Goal: Task Accomplishment & Management: Complete application form

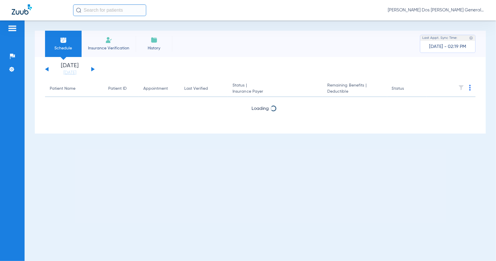
click at [119, 48] on span "Insurance Verification" at bounding box center [108, 48] width 45 height 6
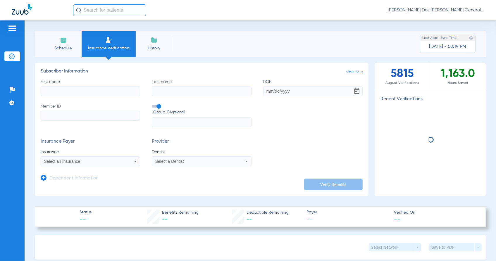
click at [82, 119] on input "Member ID" at bounding box center [90, 116] width 99 height 10
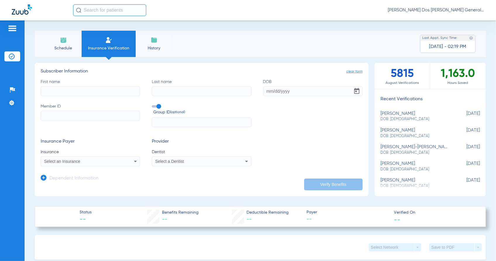
paste input "158-52-9089"
type input "158-52-9089"
click at [56, 88] on input "First name" at bounding box center [90, 91] width 99 height 10
type input "THOMAS"
type input "BLUE"
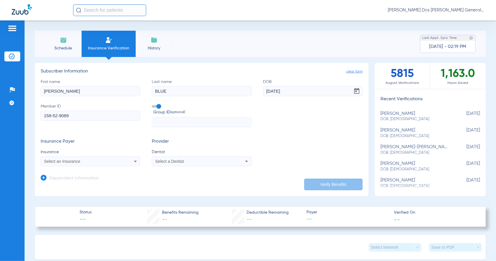
type input "06/27/1958"
click at [99, 164] on div "Select an Insurance" at bounding box center [90, 161] width 99 height 7
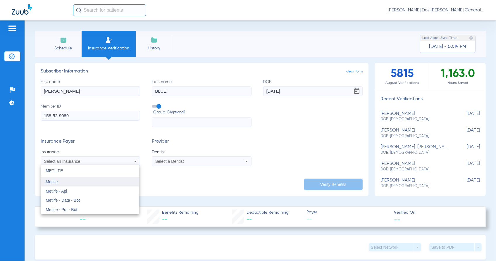
type input "METLIFE"
click at [99, 183] on mat-option "Metlife" at bounding box center [90, 181] width 98 height 9
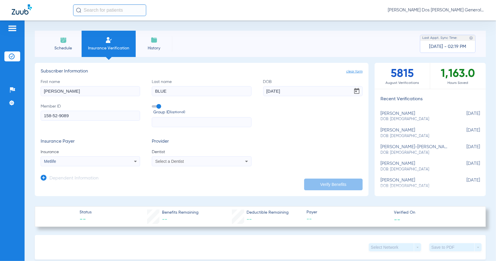
click at [161, 162] on span "Select a Dentist" at bounding box center [169, 161] width 29 height 5
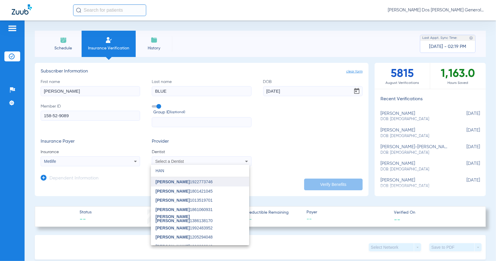
type input "HAN"
click at [167, 183] on span "[PERSON_NAME]" at bounding box center [172, 181] width 34 height 5
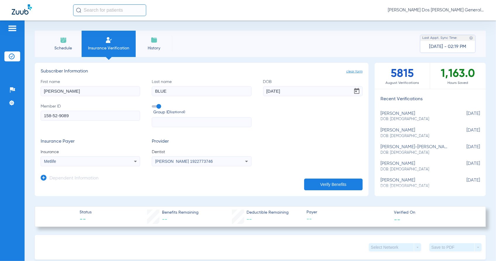
click at [336, 180] on button "Verify Benefits" at bounding box center [333, 185] width 58 height 12
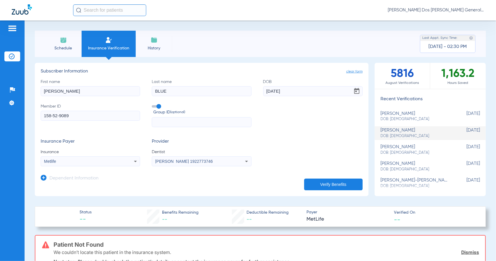
drag, startPoint x: 93, startPoint y: 115, endPoint x: -74, endPoint y: 128, distance: 166.8
click at [0, 128] on html "Anna Dos Santos - Bloomfield General | Abra Health Patients Insurance Verificat…" at bounding box center [248, 130] width 496 height 261
paste input "936526326"
type input "936526326"
drag, startPoint x: 63, startPoint y: 89, endPoint x: -89, endPoint y: 91, distance: 151.7
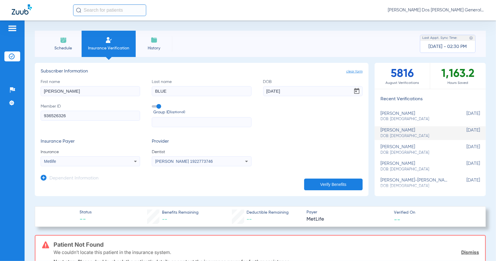
click at [0, 91] on html "Anna Dos Santos - Bloomfield General | Abra Health Patients Insurance Verificat…" at bounding box center [248, 130] width 496 height 261
type input "JESUS"
type input "SANCHEZ"
type input "04/10/1968"
click at [86, 162] on div "Metlife" at bounding box center [81, 161] width 74 height 4
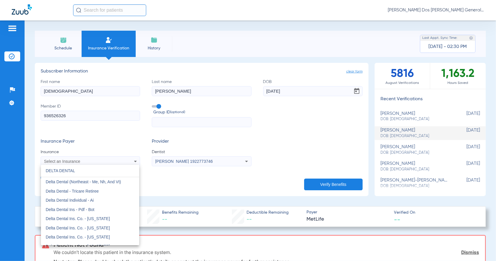
click at [88, 168] on input "DELTA DENTAL" at bounding box center [90, 171] width 98 height 12
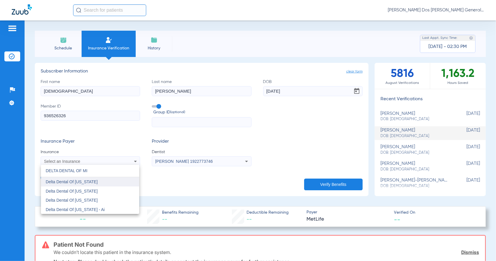
type input "DELTA DENTAL OF MI"
click at [91, 181] on span "Delta Dental Of [US_STATE]" at bounding box center [72, 181] width 52 height 5
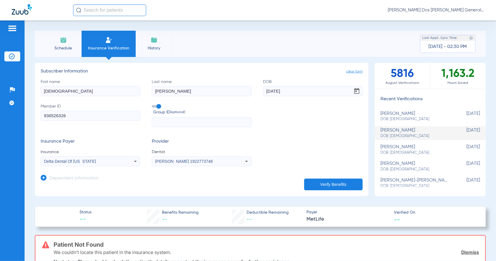
click at [330, 183] on button "Verify Benefits" at bounding box center [333, 185] width 58 height 12
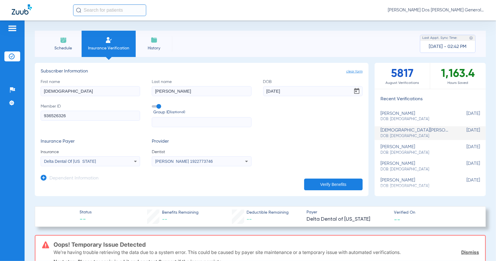
drag, startPoint x: 83, startPoint y: 119, endPoint x: -66, endPoint y: 123, distance: 149.1
click at [0, 123] on html "Anna Dos Santos - Bloomfield General | Abra Health Patients Insurance Verificat…" at bounding box center [248, 130] width 496 height 261
paste input "4211983740"
type input "4211983740"
drag, startPoint x: 66, startPoint y: 89, endPoint x: -44, endPoint y: 94, distance: 110.3
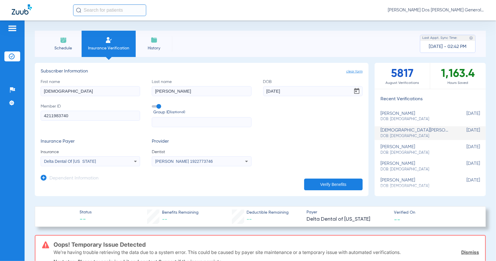
click at [0, 94] on html "Anna Dos Santos - Bloomfield General | Abra Health Patients Insurance Verificat…" at bounding box center [248, 130] width 496 height 261
type input "SARAY"
type input "VARGAS"
type input "01/15/2009"
click at [106, 160] on div "Delta Dental Of [US_STATE]" at bounding box center [81, 161] width 74 height 4
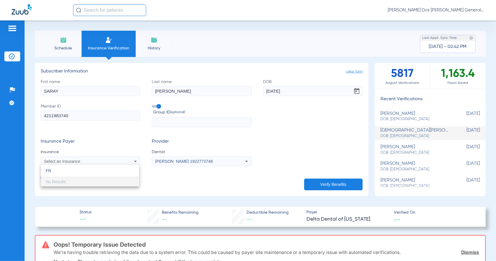
type input "F"
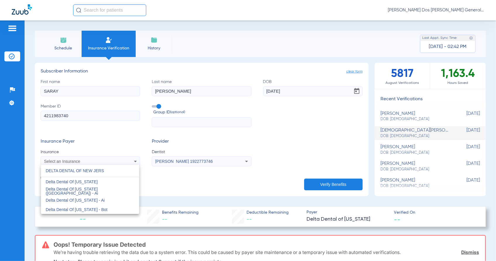
type input "DELTA DENTAL OF NEW JERS"
click at [105, 180] on mat-option "Delta Dental Of [US_STATE]" at bounding box center [90, 181] width 98 height 9
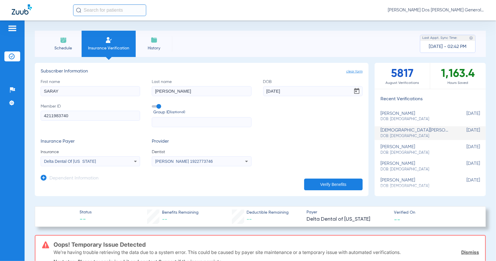
click at [319, 181] on button "Verify Benefits" at bounding box center [333, 185] width 58 height 12
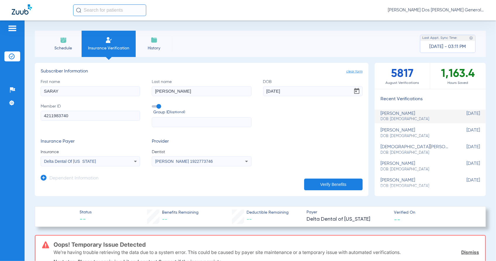
click at [137, 72] on h3 "Subscriber Information" at bounding box center [202, 72] width 322 height 6
drag, startPoint x: 83, startPoint y: 116, endPoint x: 13, endPoint y: 122, distance: 69.8
click at [13, 122] on div "Patients Insurance Verification Setup Help Center Settings Schedule Insurance V…" at bounding box center [248, 150] width 496 height 261
paste input "0469246194"
type input "0469246194"
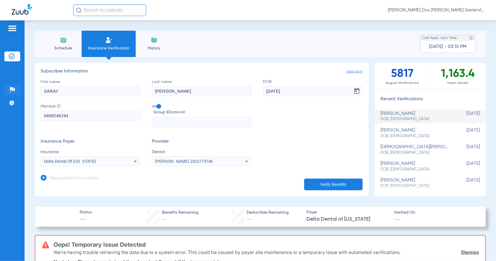
drag, startPoint x: 67, startPoint y: 92, endPoint x: 17, endPoint y: 91, distance: 49.7
click at [18, 91] on div "Patients Insurance Verification Setup Help Center Settings Schedule Insurance V…" at bounding box center [248, 150] width 496 height 261
type input "LEJAE"
type input "WILLIAMS"
type input "09/24/2010"
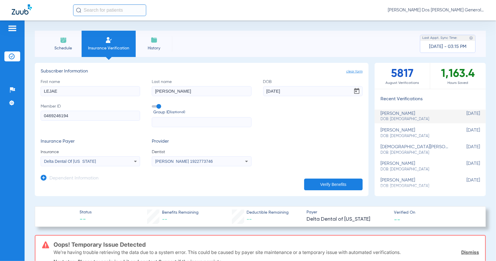
click at [328, 188] on button "Verify Benefits" at bounding box center [333, 185] width 58 height 12
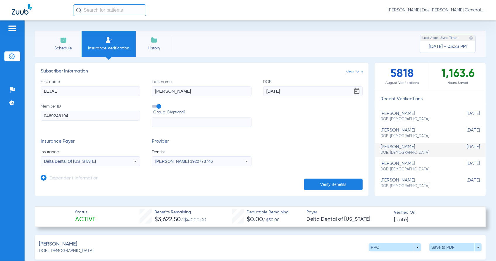
scroll to position [110, 0]
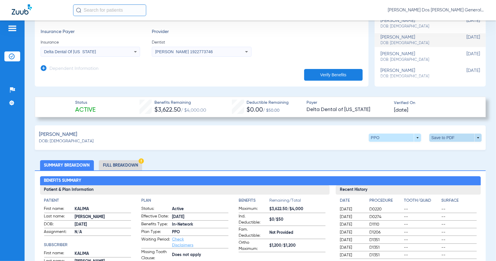
click at [437, 134] on span at bounding box center [455, 138] width 52 height 8
click at [410, 149] on span "Save to PDF" at bounding box center [405, 149] width 23 height 4
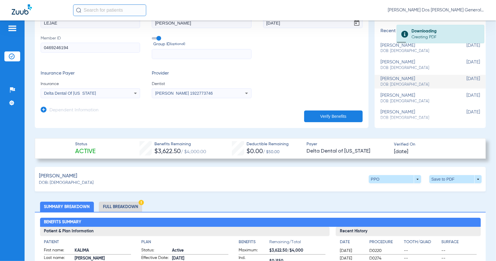
scroll to position [0, 0]
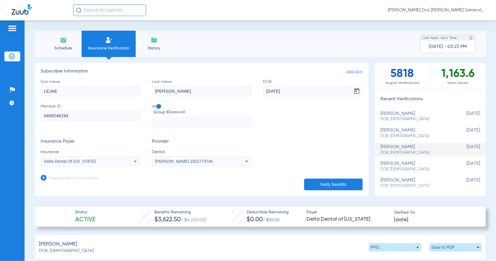
click at [193, 177] on app-dependent-form "Dependent Information" at bounding box center [202, 176] width 322 height 20
click at [127, 141] on h3 "Insurance Payer" at bounding box center [90, 142] width 99 height 6
click at [150, 188] on app-manual-verification-form "clear form Subscriber Information First name LEJAE Last name WILLIAMS DOB 09/24…" at bounding box center [201, 129] width 333 height 133
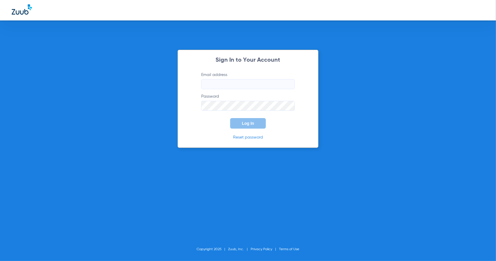
type input "bloomfield@abradental.com"
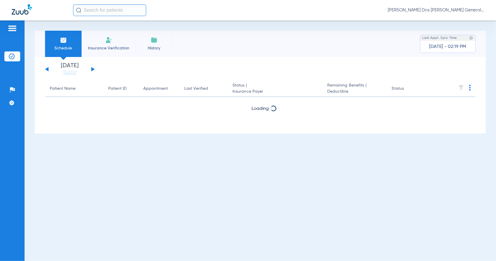
click at [120, 37] on li "Insurance Verification" at bounding box center [109, 44] width 54 height 26
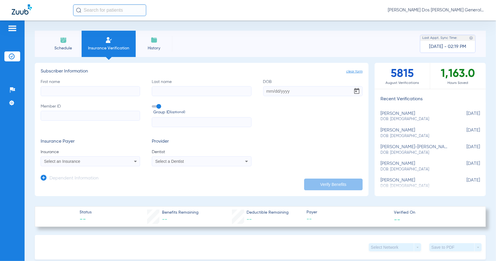
click at [77, 112] on input "Member ID" at bounding box center [90, 116] width 99 height 10
paste input "W285160107"
type input "W285160107"
click at [60, 92] on input "First name" at bounding box center [90, 91] width 99 height 10
type input "DANNY"
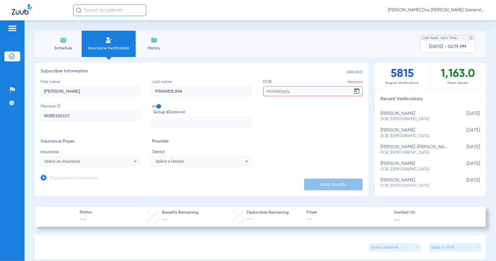
drag, startPoint x: 193, startPoint y: 91, endPoint x: 164, endPoint y: 90, distance: 29.2
click at [164, 90] on input "PINAMOLINA" at bounding box center [201, 91] width 99 height 10
type input "PINA"
click at [265, 92] on input "DOB Required" at bounding box center [312, 91] width 99 height 10
click at [287, 89] on input "DOB Required" at bounding box center [312, 91] width 99 height 10
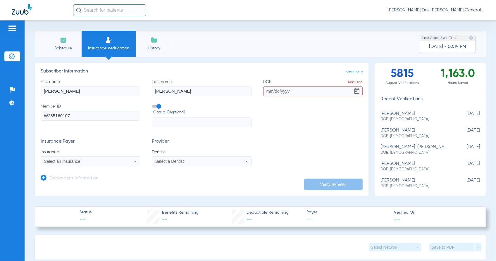
click at [269, 88] on input "DOB Required" at bounding box center [312, 91] width 99 height 10
type input "09/27/1983"
click at [78, 156] on mat-select "Select an Insurance" at bounding box center [90, 161] width 99 height 10
click at [90, 166] on mat-select "Select an Insurance" at bounding box center [90, 161] width 99 height 10
click at [88, 159] on div "Select an Insurance" at bounding box center [81, 161] width 74 height 4
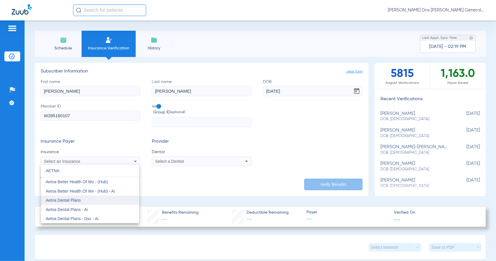
type input "AETNA"
click at [86, 200] on mat-option "Aetna Dental Plans" at bounding box center [90, 199] width 98 height 9
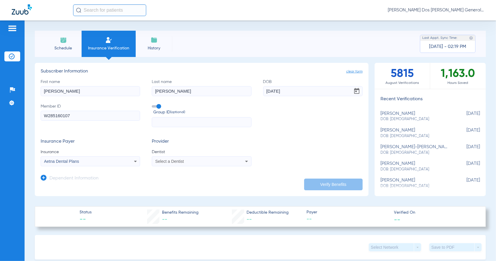
click at [164, 158] on div "Select a Dentist" at bounding box center [201, 161] width 99 height 7
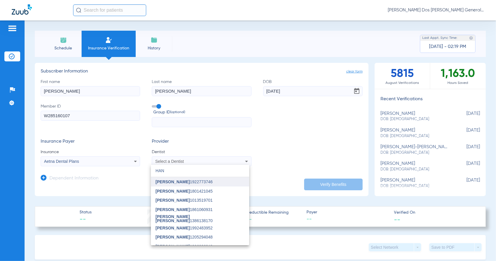
type input "HAN"
click at [173, 182] on span "Han Kim 1922773746" at bounding box center [183, 182] width 57 height 4
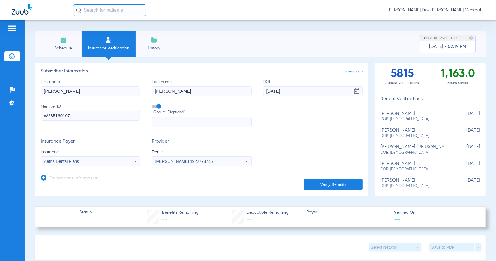
click at [323, 184] on button "Verify Benefits" at bounding box center [333, 185] width 58 height 12
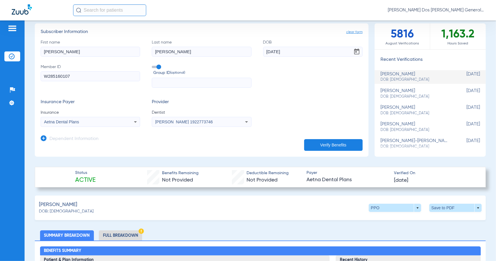
scroll to position [37, 0]
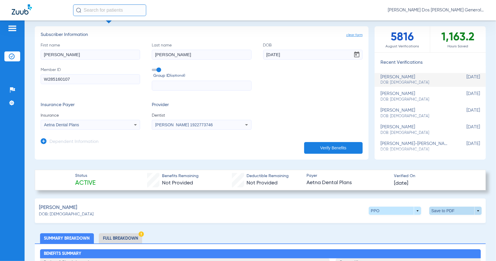
click at [448, 215] on span at bounding box center [455, 211] width 14 height 14
click at [412, 221] on span "Save to PDF" at bounding box center [405, 222] width 23 height 4
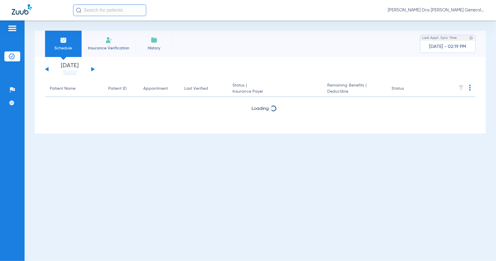
click at [108, 44] on li "Insurance Verification" at bounding box center [109, 44] width 54 height 26
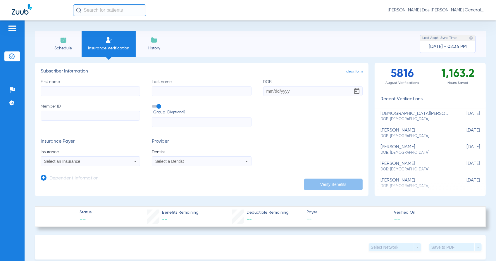
click at [59, 111] on input "Member ID" at bounding box center [90, 116] width 99 height 10
paste input "W264409657"
type input "W264409657"
click at [57, 86] on input "First name" at bounding box center [90, 91] width 99 height 10
type input "ROBERTO"
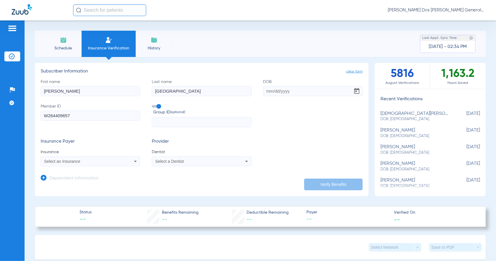
type input "TOLEDO"
type input "03/03/1986"
click at [91, 167] on app-dependent-form "Dependent Information" at bounding box center [202, 176] width 322 height 20
click at [89, 161] on div "Select an Insurance" at bounding box center [81, 161] width 74 height 4
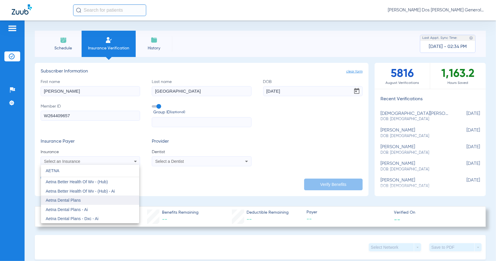
type input "AETNA"
click at [110, 201] on mat-option "Aetna Dental Plans" at bounding box center [90, 199] width 98 height 9
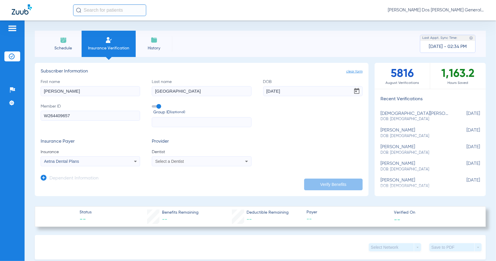
click at [180, 150] on span "Dentist" at bounding box center [201, 152] width 99 height 6
click at [181, 164] on div "Select a Dentist" at bounding box center [201, 161] width 99 height 7
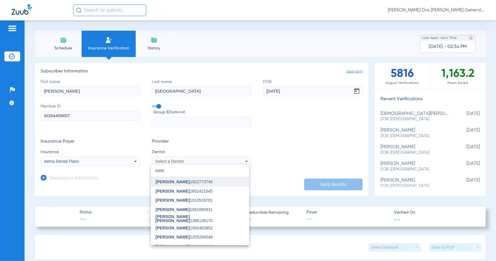
type input "HAN"
click at [185, 181] on span "[PERSON_NAME] 1922773746" at bounding box center [183, 182] width 57 height 4
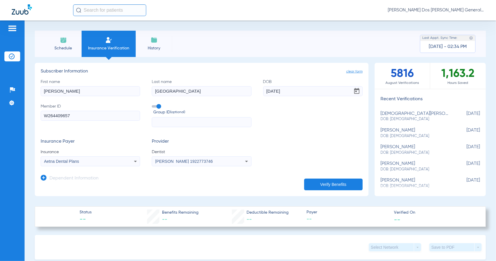
click at [316, 183] on button "Verify Benefits" at bounding box center [333, 185] width 58 height 12
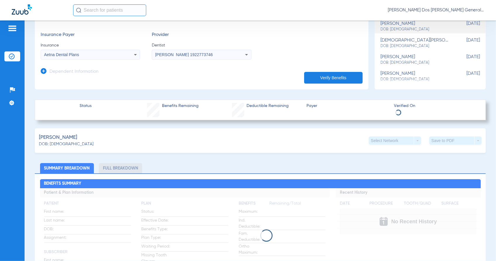
scroll to position [110, 0]
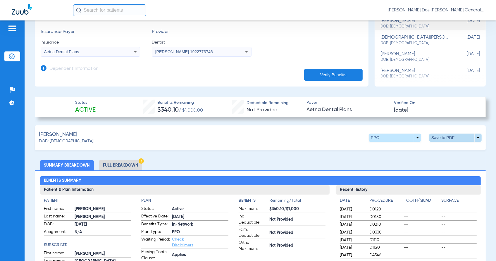
click at [453, 137] on span at bounding box center [455, 138] width 14 height 14
click at [386, 150] on mat-icon "insert_drive_file" at bounding box center [386, 148] width 7 height 7
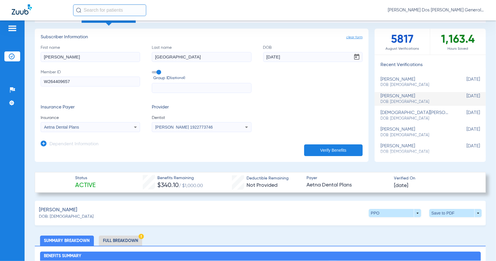
scroll to position [0, 0]
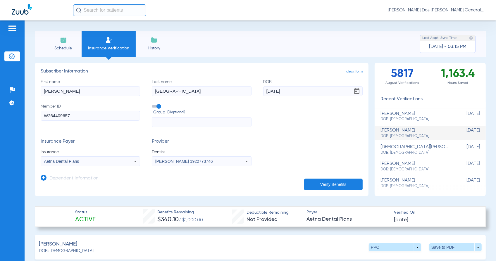
drag, startPoint x: 96, startPoint y: 120, endPoint x: -1, endPoint y: 120, distance: 97.3
click at [0, 120] on html "Anna Dos Santos - Bloomfield General | Abra Health Patients Insurance Verificat…" at bounding box center [248, 130] width 496 height 261
paste input "150707484"
type input "150707484"
drag, startPoint x: 69, startPoint y: 92, endPoint x: -105, endPoint y: 93, distance: 174.1
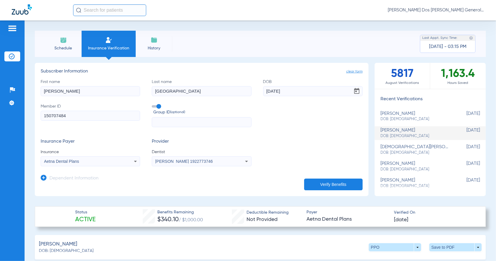
click at [0, 93] on html "Anna Dos Santos - Bloomfield General | Abra Health Patients Insurance Verificat…" at bounding box center [248, 130] width 496 height 261
type input "AYANNA"
type input "BATS"
type input "12/15/2010"
click at [104, 161] on div "Aetna Dental Plans" at bounding box center [81, 161] width 74 height 4
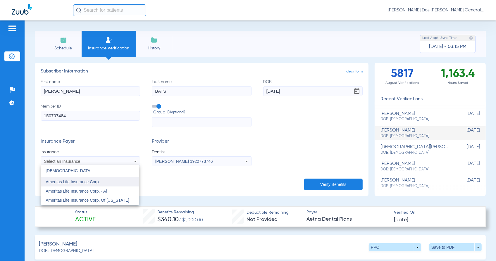
type input "AMERITAS"
click at [104, 180] on mat-option "Ameritas Life Insurance Corp." at bounding box center [90, 181] width 98 height 9
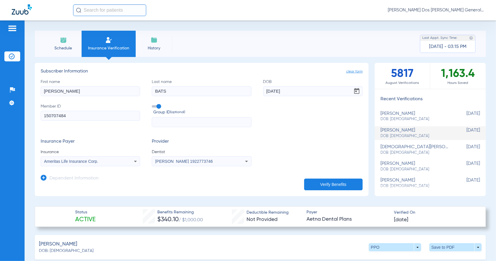
click at [328, 183] on button "Verify Benefits" at bounding box center [333, 185] width 58 height 12
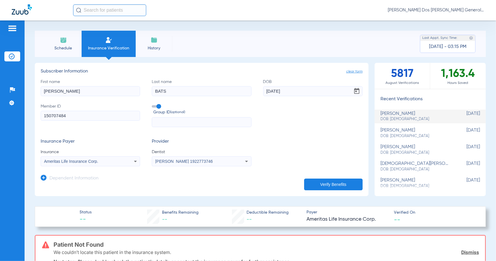
click at [78, 115] on input "150707484" at bounding box center [90, 116] width 99 height 10
drag, startPoint x: 81, startPoint y: 116, endPoint x: -33, endPoint y: 121, distance: 113.4
click at [0, 121] on html "Anna Dos Santos - Bloomfield General | Abra Health Patients Insurance Verificat…" at bounding box center [248, 130] width 496 height 261
paste input "W28308166"
type input "W283081664"
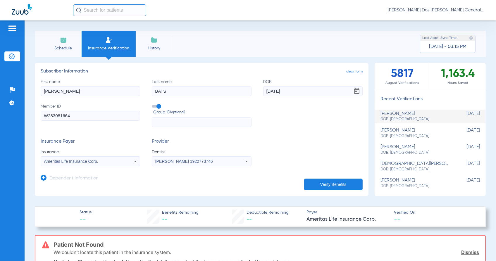
drag, startPoint x: 82, startPoint y: 89, endPoint x: -38, endPoint y: 87, distance: 120.1
click at [0, 87] on html "Anna Dos Santos - Bloomfield General | Abra Health Patients Insurance Verificat…" at bounding box center [248, 130] width 496 height 261
type input "ALIOUNE"
type input "BADIANE"
type input "08/27/1970"
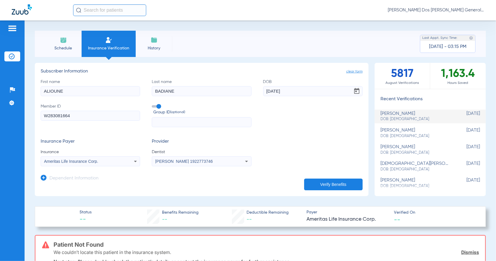
click at [326, 183] on button "Verify Benefits" at bounding box center [333, 185] width 58 height 12
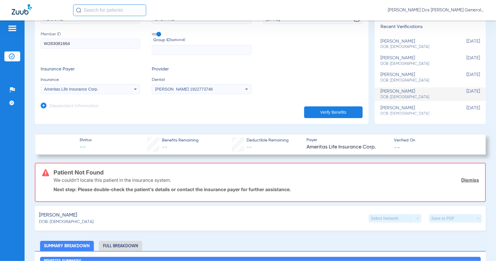
scroll to position [73, 0]
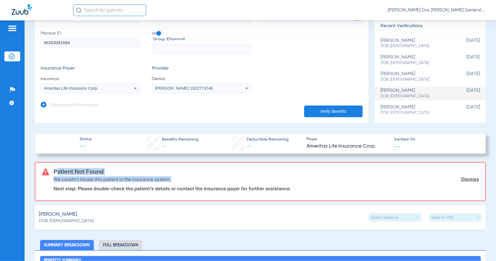
drag, startPoint x: 54, startPoint y: 169, endPoint x: 257, endPoint y: 176, distance: 203.4
click at [257, 176] on div "Patient Not Found We couldn’t locate this patient in the insurance system. Dism…" at bounding box center [265, 181] width 425 height 38
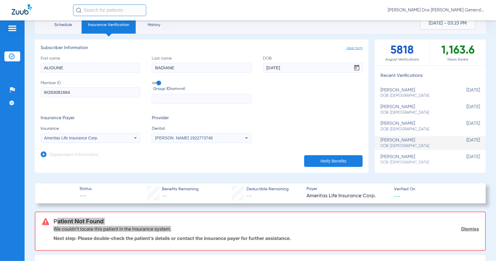
scroll to position [37, 0]
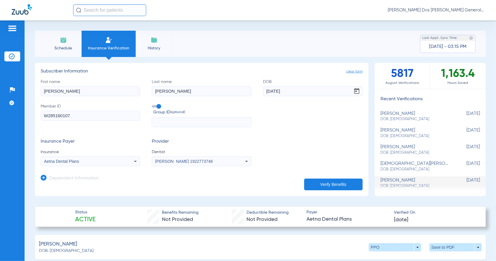
drag, startPoint x: 76, startPoint y: 117, endPoint x: -113, endPoint y: 141, distance: 190.5
click at [0, 141] on html "Anna Dos Santos - Bloomfield General | Abra Health Patients Insurance Verificat…" at bounding box center [248, 130] width 496 height 261
paste input "3081664"
type input "W283081664"
drag, startPoint x: 76, startPoint y: 89, endPoint x: -60, endPoint y: 90, distance: 135.9
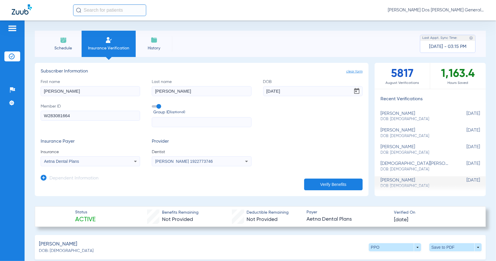
click at [0, 90] on html "Anna Dos Santos - Bloomfield General | Abra Health Patients Insurance Verificat…" at bounding box center [248, 130] width 496 height 261
type input "NDEYE"
type input "DIENG"
drag, startPoint x: 292, startPoint y: 92, endPoint x: 156, endPoint y: 69, distance: 138.4
click at [170, 77] on app-subscriber-form "Subscriber Information First name NDEYE Last name DIENG DOB 09/27/1983 Member I…" at bounding box center [202, 118] width 322 height 98
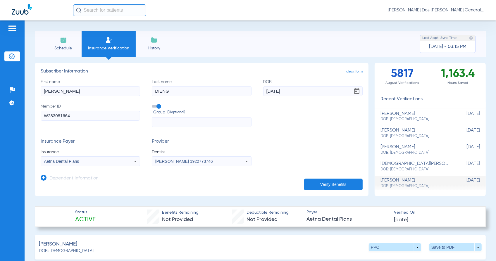
type input "[DATE]"
click at [331, 183] on button "Verify Benefits" at bounding box center [333, 185] width 58 height 12
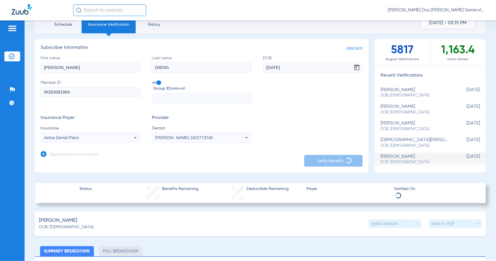
scroll to position [37, 0]
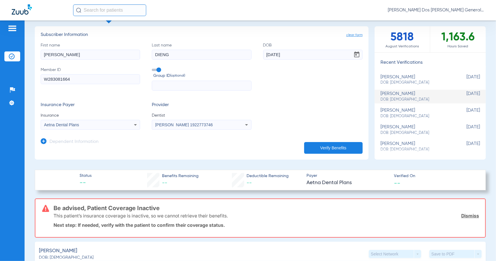
click at [131, 141] on app-dependent-form "Dependent Information" at bounding box center [202, 140] width 322 height 20
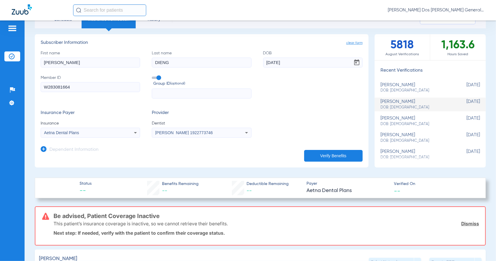
scroll to position [73, 0]
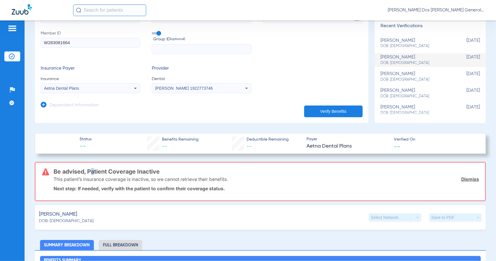
drag, startPoint x: 87, startPoint y: 168, endPoint x: 93, endPoint y: 170, distance: 5.8
click at [93, 170] on h3 "Be advised, Patient Coverage Inactive" at bounding box center [265, 172] width 425 height 6
drag, startPoint x: 93, startPoint y: 170, endPoint x: 53, endPoint y: 168, distance: 40.1
click at [53, 168] on div "Be advised, Patient Coverage Inactive This patient’s insurance coverage is inac…" at bounding box center [260, 181] width 451 height 39
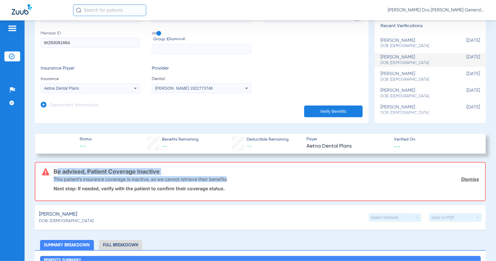
drag, startPoint x: 53, startPoint y: 168, endPoint x: 223, endPoint y: 181, distance: 170.8
click at [223, 181] on div "Be advised, Patient Coverage Inactive This patient’s insurance coverage is inac…" at bounding box center [260, 181] width 451 height 39
drag, startPoint x: 223, startPoint y: 181, endPoint x: 219, endPoint y: 175, distance: 7.3
copy div "Be advised, Patient Coverage Inactive This patient’s insurance coverage is inac…"
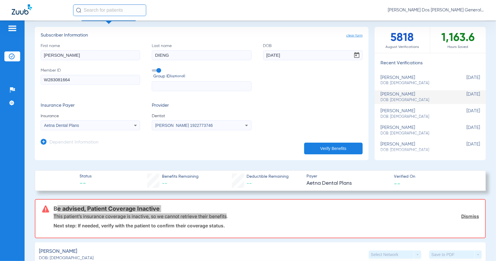
scroll to position [0, 0]
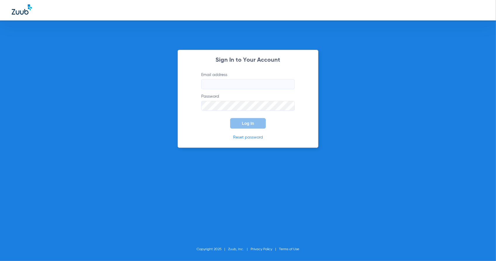
type input "[EMAIL_ADDRESS][DOMAIN_NAME]"
click at [246, 123] on span "Log In" at bounding box center [248, 123] width 12 height 5
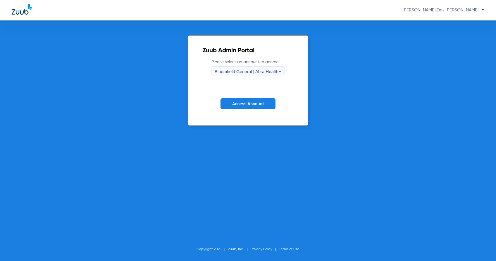
click at [253, 104] on span "Access Account" at bounding box center [248, 103] width 32 height 5
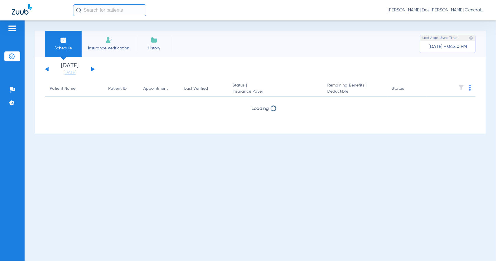
click at [83, 40] on li "Insurance Verification" at bounding box center [109, 44] width 54 height 26
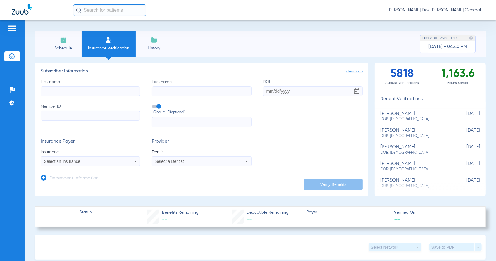
click at [98, 120] on input "Member ID" at bounding box center [90, 116] width 99 height 10
click at [70, 93] on input "First name" at bounding box center [90, 91] width 99 height 10
click at [49, 117] on input "Member ID Required" at bounding box center [90, 116] width 99 height 10
paste input "U96721521"
type input "U96721521"
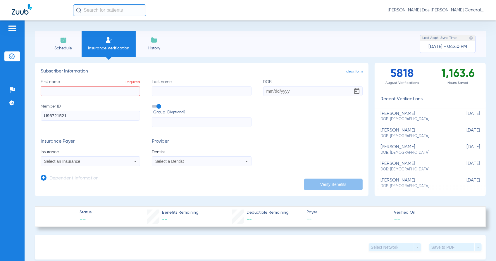
click at [58, 88] on input "First name Required" at bounding box center [90, 91] width 99 height 10
type input "[PERSON_NAME]"
type input "dieng"
click at [264, 94] on input "DOB Required" at bounding box center [312, 91] width 99 height 10
type input "[DATE]"
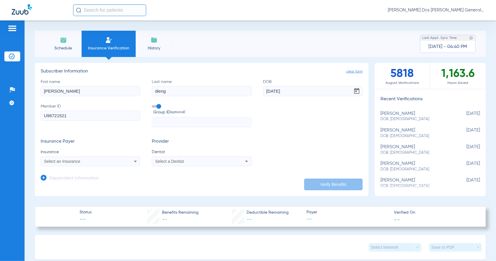
click at [93, 164] on div "Select an Insurance" at bounding box center [90, 161] width 99 height 7
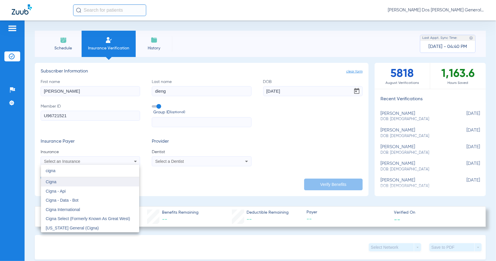
type input "cigna"
click at [89, 178] on mat-option "Cigna" at bounding box center [90, 181] width 98 height 9
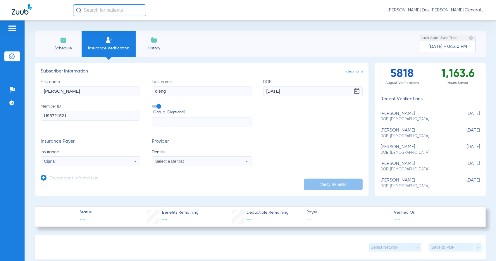
click at [170, 160] on span "Select a Dentist" at bounding box center [169, 161] width 29 height 5
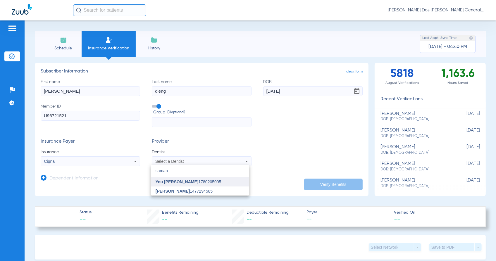
type input "saman"
click at [185, 182] on span "You [PERSON_NAME] 1780205005" at bounding box center [188, 182] width 66 height 4
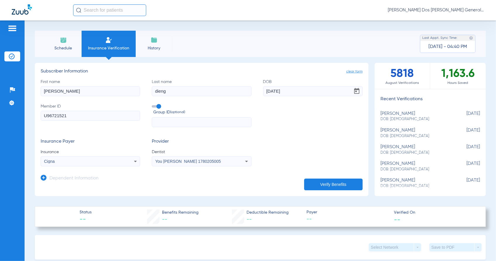
click at [339, 184] on button "Verify Benefits" at bounding box center [333, 185] width 58 height 12
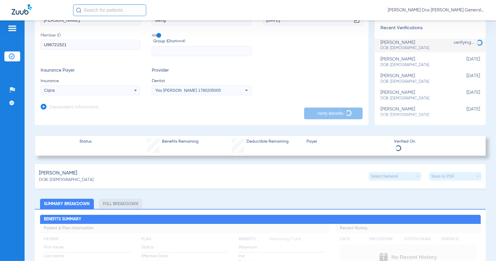
scroll to position [73, 0]
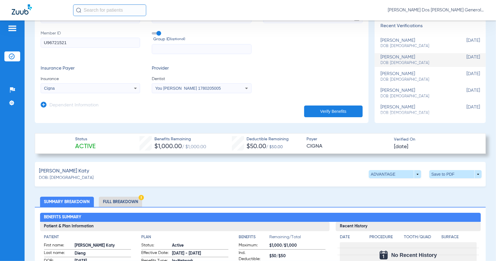
click at [448, 171] on span at bounding box center [455, 174] width 14 height 14
click at [412, 181] on button "insert_drive_file Save to PDF" at bounding box center [400, 185] width 44 height 12
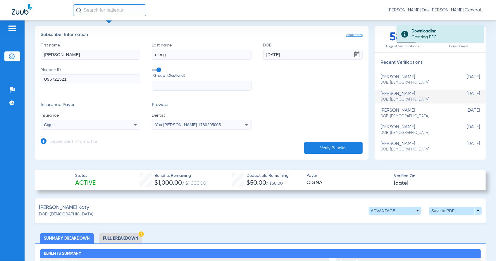
scroll to position [0, 0]
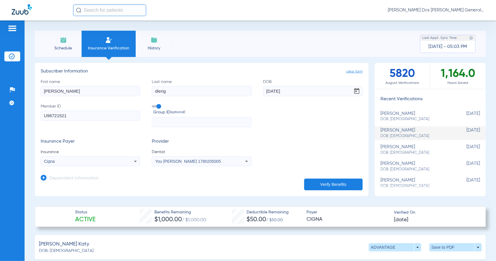
drag, startPoint x: -4, startPoint y: 123, endPoint x: -30, endPoint y: 126, distance: 25.9
click at [0, 126] on html "Anna Dos Santos - Bloomfield General | Abra Health Patients Insurance Verificat…" at bounding box center [248, 130] width 496 height 261
paste input "W287359966"
type input "W287359966"
drag, startPoint x: 73, startPoint y: 89, endPoint x: -4, endPoint y: 89, distance: 77.1
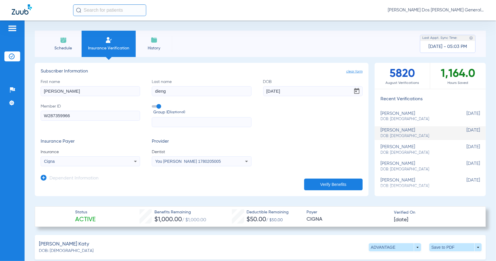
click at [0, 89] on html "Anna Dos Santos - Bloomfield General | Abra Health Patients Insurance Verificat…" at bounding box center [248, 130] width 496 height 261
type input "LESLIE"
type input "ORTIZ"
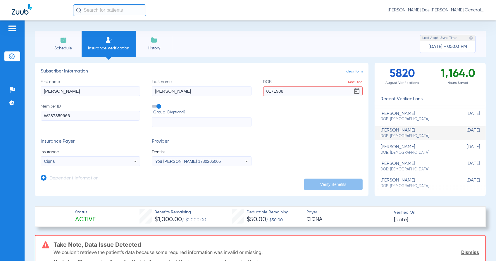
click at [268, 91] on input "0171988" at bounding box center [312, 91] width 99 height 10
drag, startPoint x: 288, startPoint y: 88, endPoint x: 250, endPoint y: 91, distance: 38.1
click at [250, 91] on div "First name LESLIE Last name ORTIZ DOB Required 01/71988 Member ID W287359966 Gr…" at bounding box center [202, 103] width 322 height 49
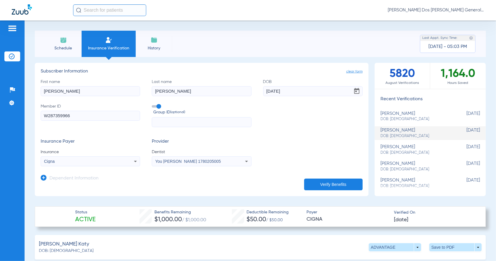
type input "10/17/1988"
click at [88, 158] on div "Cigna" at bounding box center [90, 161] width 99 height 7
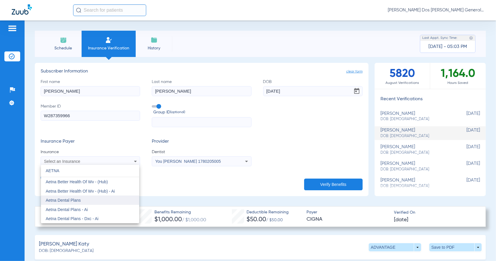
type input "AETNA"
click at [91, 200] on mat-option "Aetna Dental Plans" at bounding box center [90, 199] width 98 height 9
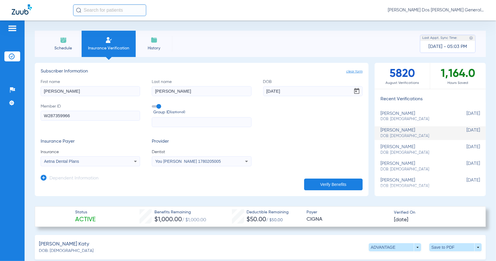
click at [318, 186] on button "Verify Benefits" at bounding box center [333, 185] width 58 height 12
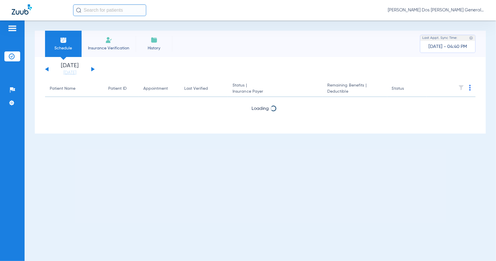
click at [117, 43] on li "Insurance Verification" at bounding box center [109, 44] width 54 height 26
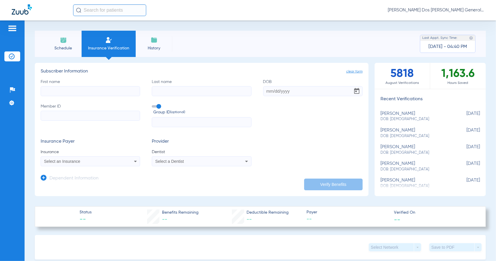
click at [65, 113] on input "Member ID" at bounding box center [90, 116] width 99 height 10
paste input "U96721521"
type input "U96721521"
click at [63, 88] on input "First name" at bounding box center [90, 91] width 99 height 10
type input "alioune"
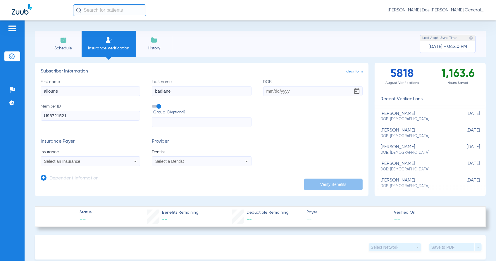
type input "badiane"
type input "[DATE]"
click at [101, 162] on div "Select an Insurance" at bounding box center [81, 161] width 74 height 4
type input "s"
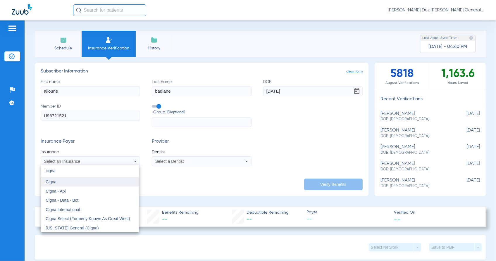
type input "cigna"
click at [90, 183] on mat-option "Cigna" at bounding box center [90, 181] width 98 height 9
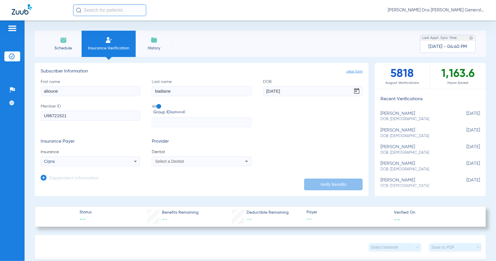
click at [167, 157] on mat-select "Select a Dentist" at bounding box center [201, 161] width 99 height 10
click at [169, 162] on span "Select a Dentist" at bounding box center [169, 161] width 29 height 5
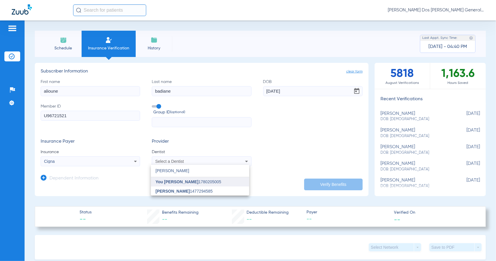
type input "[PERSON_NAME]"
click at [170, 183] on span "You [PERSON_NAME]" at bounding box center [176, 181] width 43 height 5
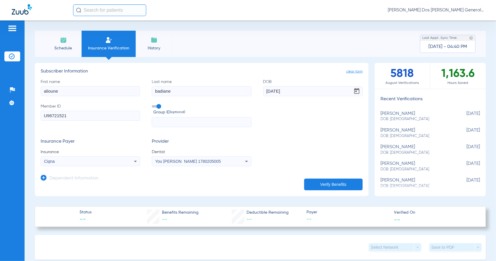
click at [353, 185] on button "Verify Benefits" at bounding box center [333, 185] width 58 height 12
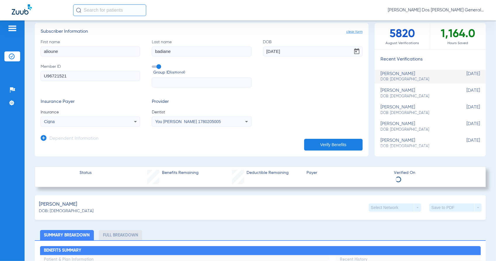
scroll to position [110, 0]
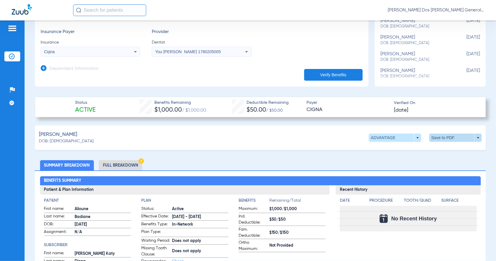
click at [448, 135] on span at bounding box center [455, 138] width 14 height 14
click at [401, 149] on span "Save to PDF" at bounding box center [405, 149] width 23 height 4
click at [158, 128] on div "[PERSON_NAME]: [DEMOGRAPHIC_DATA] ADVANTAGE arrow_drop_down Save to PDF arrow_d…" at bounding box center [260, 137] width 451 height 25
